Goal: Find specific page/section

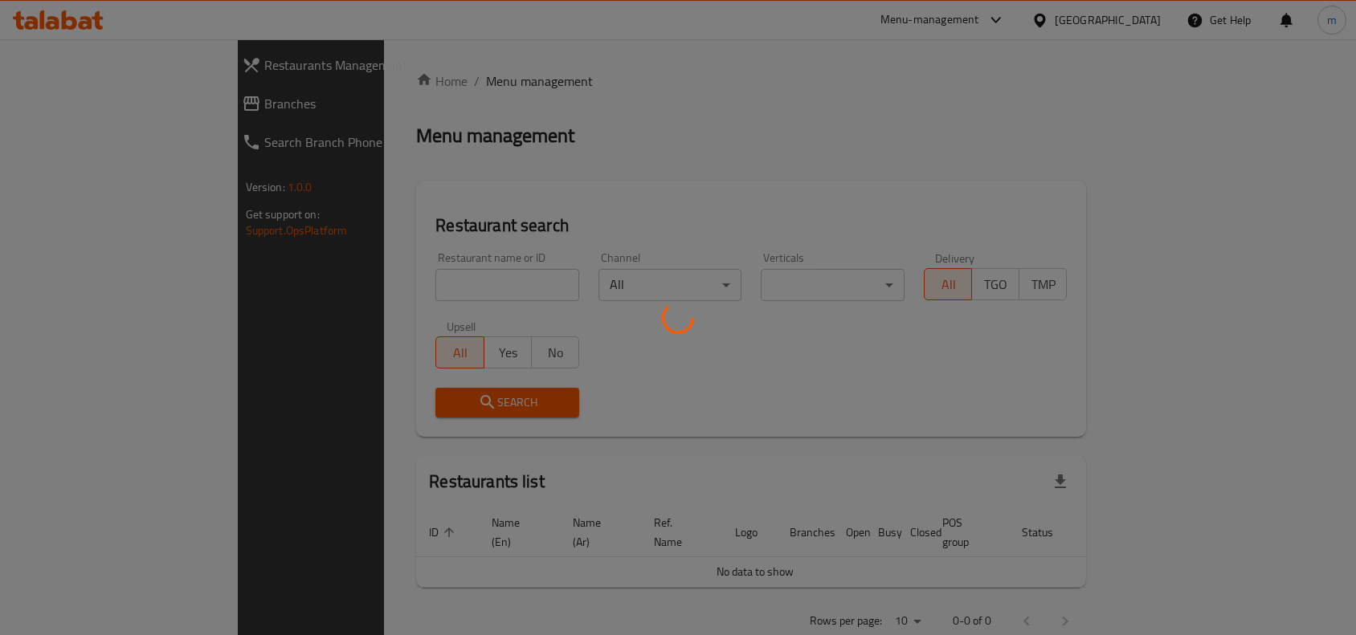
click at [440, 273] on div at bounding box center [678, 317] width 1356 height 635
click at [483, 187] on div at bounding box center [678, 317] width 1356 height 635
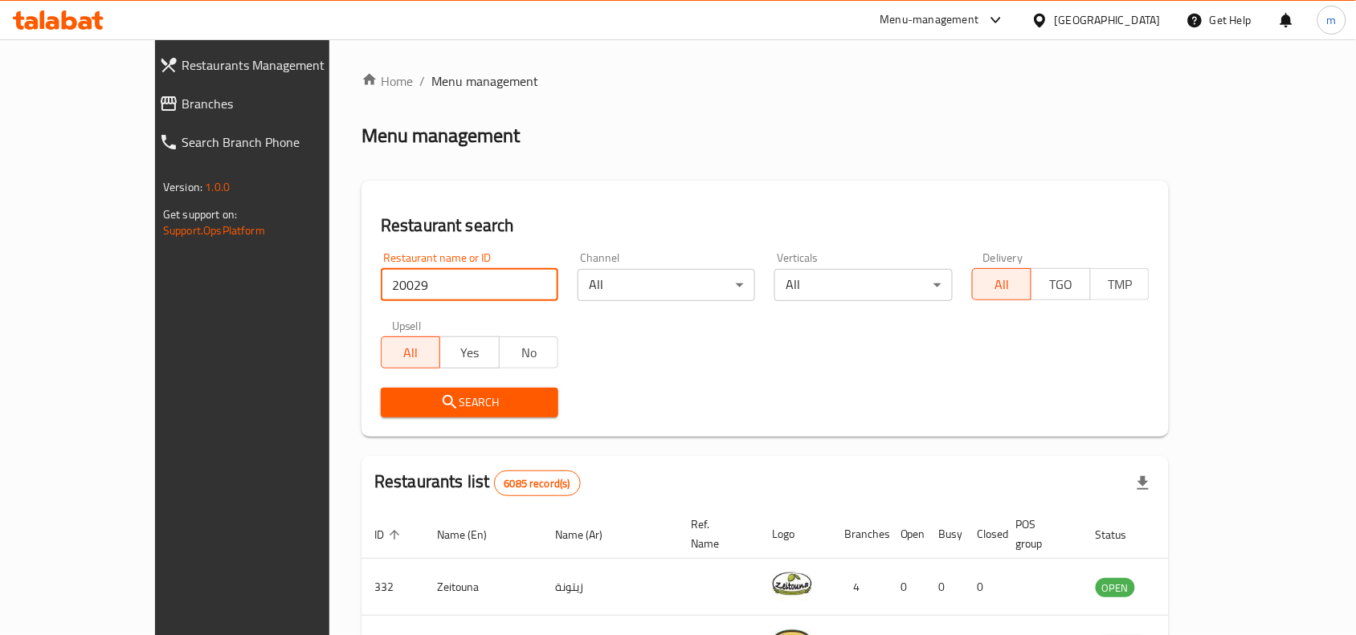
type input "20029"
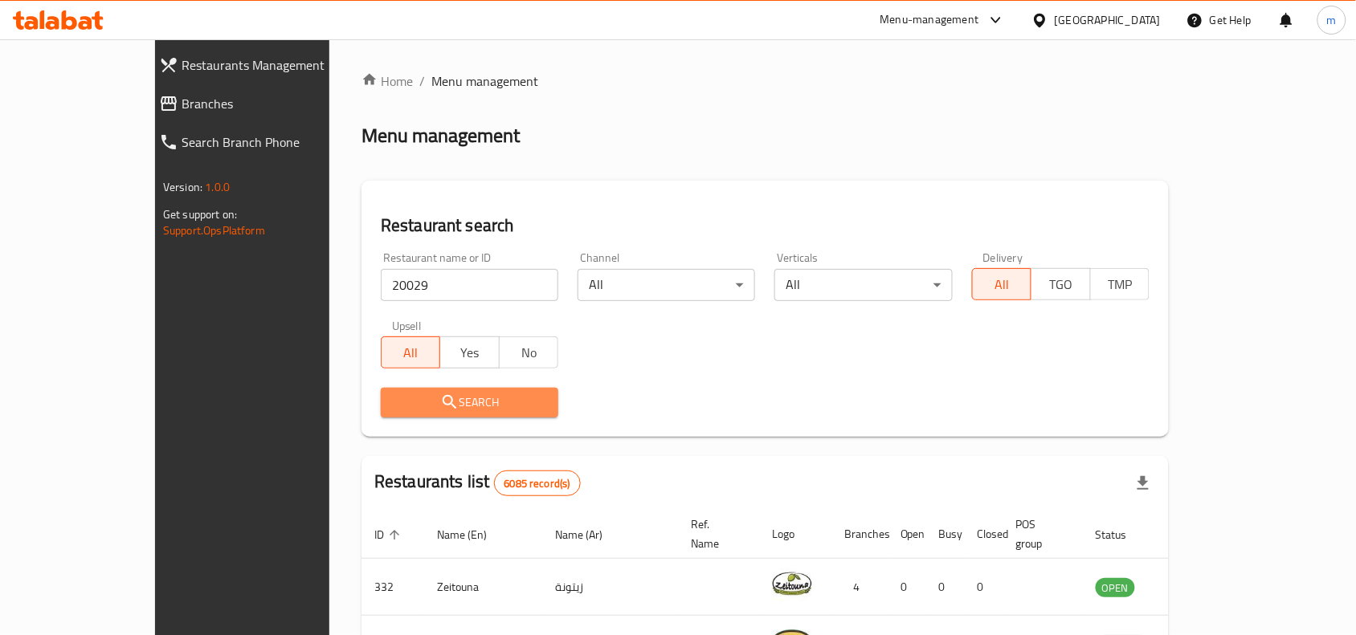
click at [454, 394] on span "Search" at bounding box center [470, 403] width 152 height 20
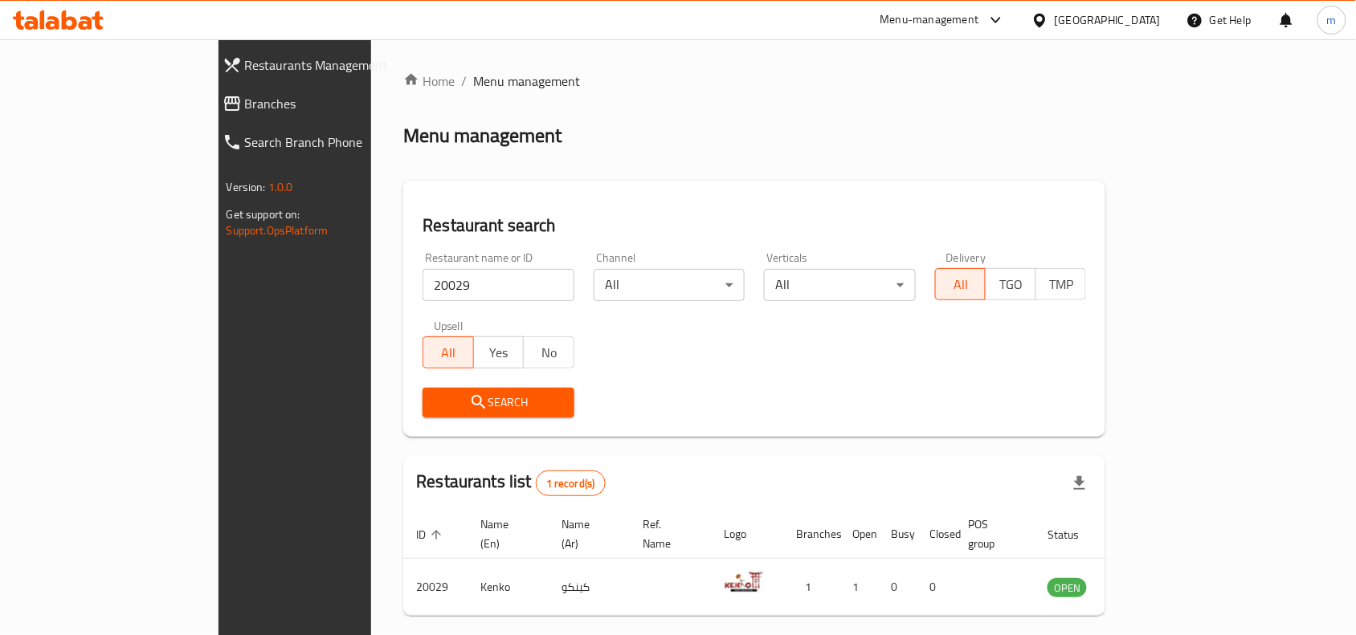
click at [1048, 14] on icon at bounding box center [1039, 20] width 17 height 17
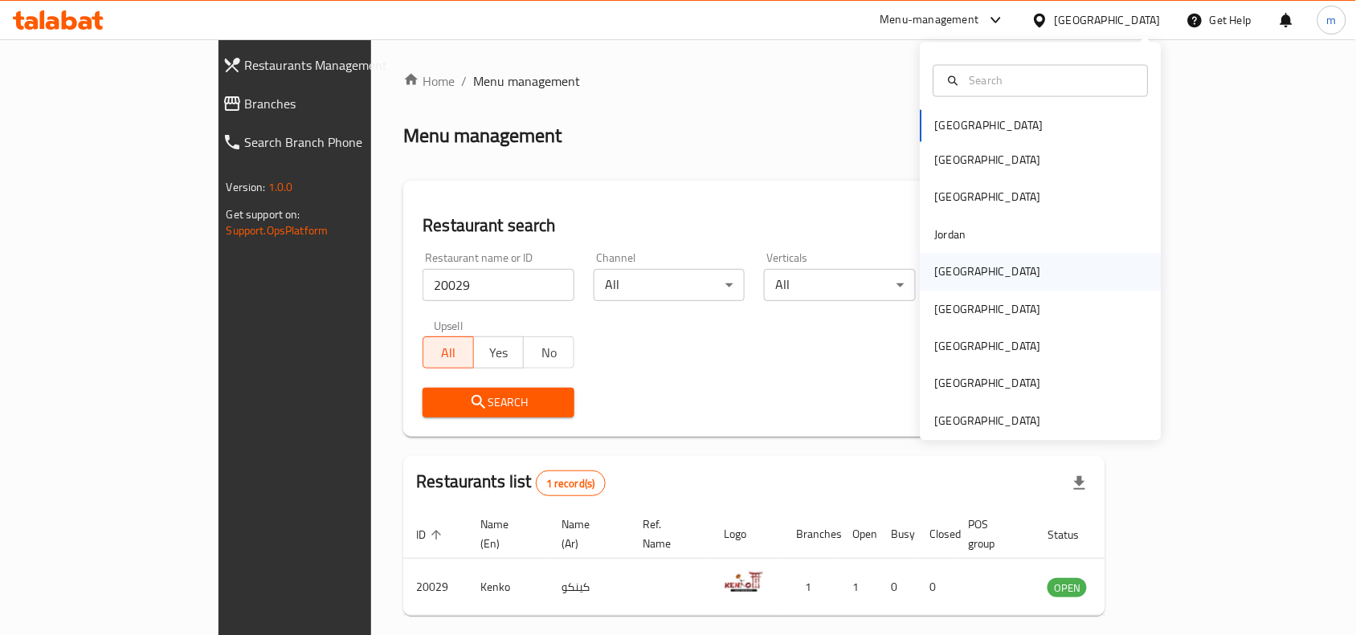
click at [1030, 259] on div "[GEOGRAPHIC_DATA]" at bounding box center [1040, 272] width 241 height 37
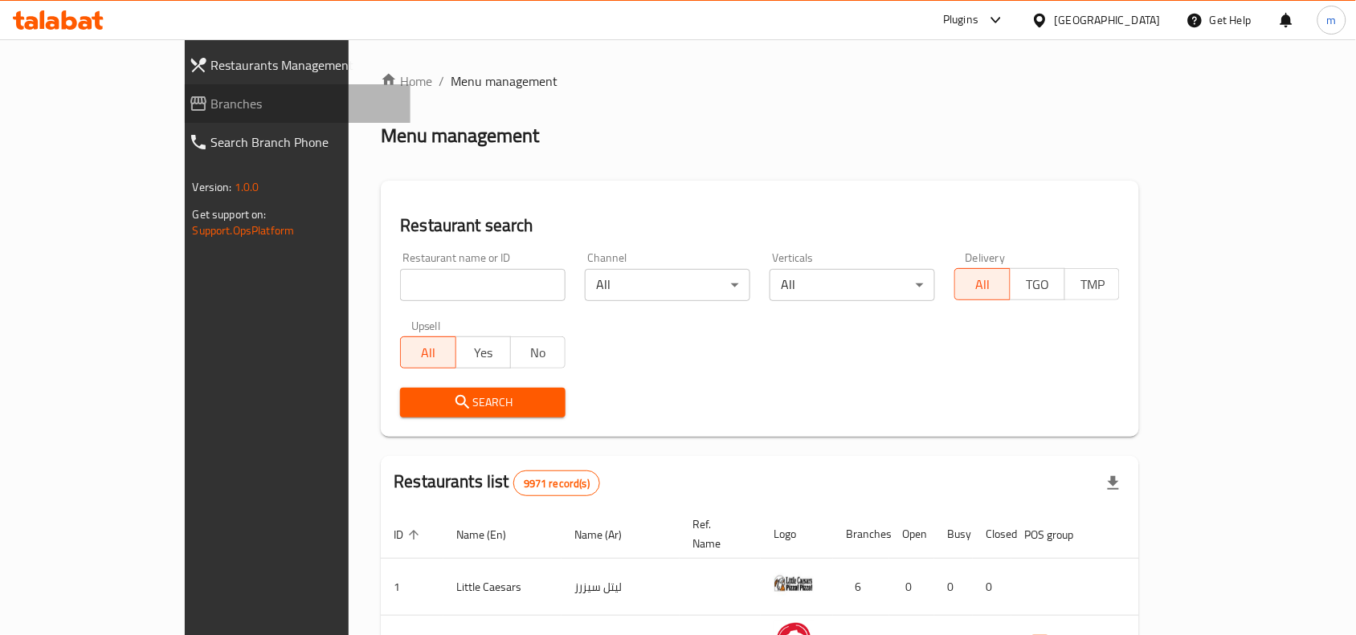
click at [211, 94] on span "Branches" at bounding box center [304, 103] width 187 height 19
